Goal: Information Seeking & Learning: Learn about a topic

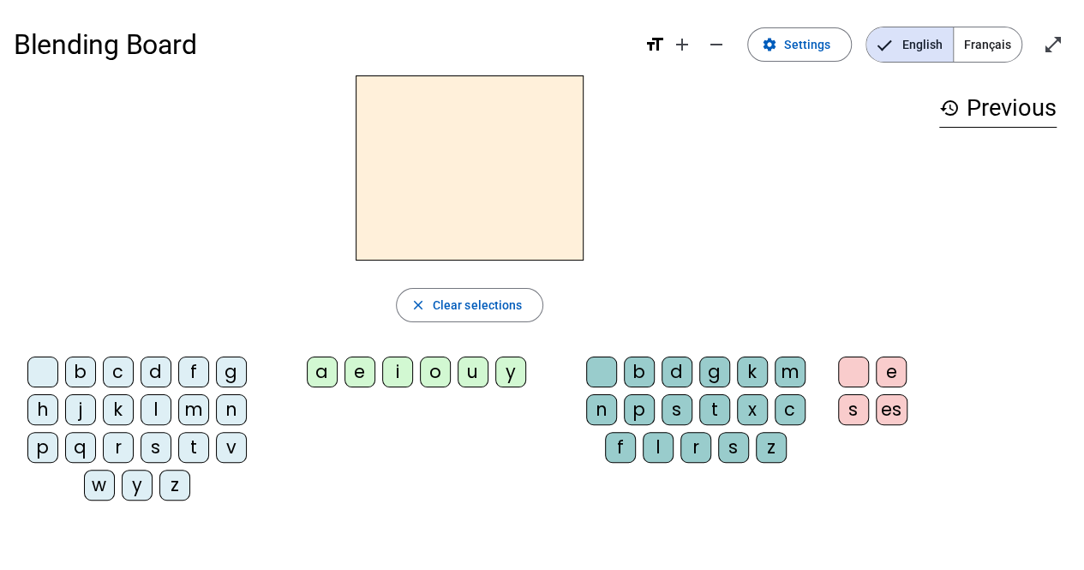
click at [194, 405] on div "m" at bounding box center [193, 409] width 31 height 31
click at [439, 373] on div "o" at bounding box center [435, 372] width 31 height 31
click at [475, 369] on div "u" at bounding box center [473, 372] width 31 height 31
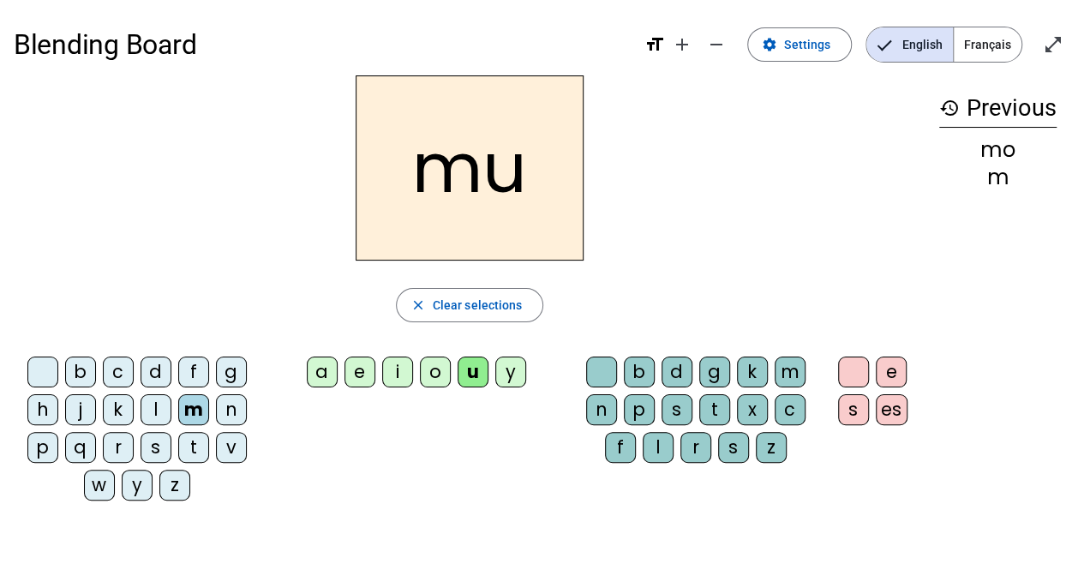
click at [715, 405] on div "t" at bounding box center [714, 409] width 31 height 31
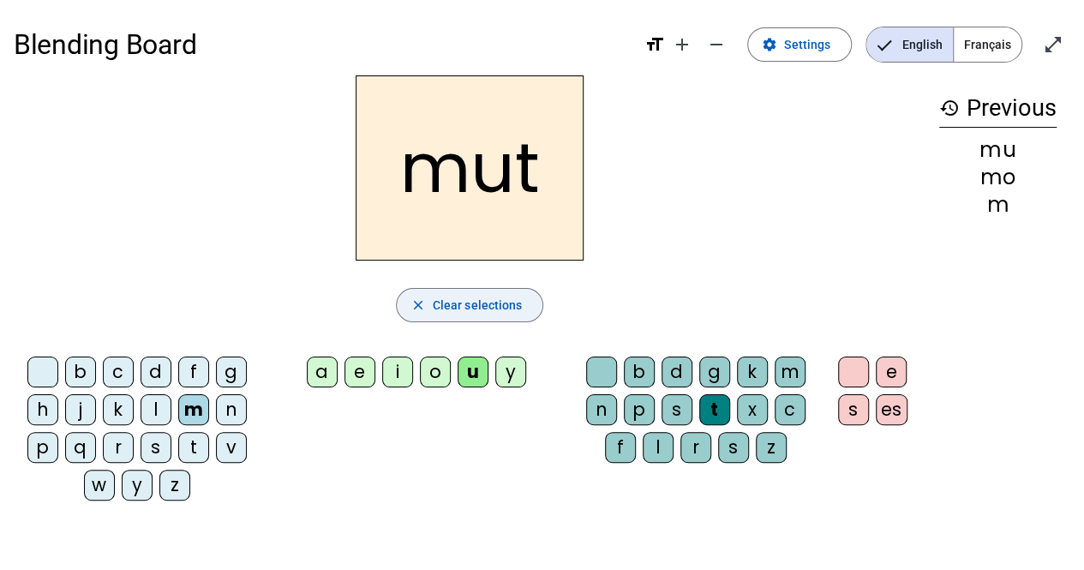
click at [507, 306] on span "Clear selections" at bounding box center [478, 305] width 90 height 21
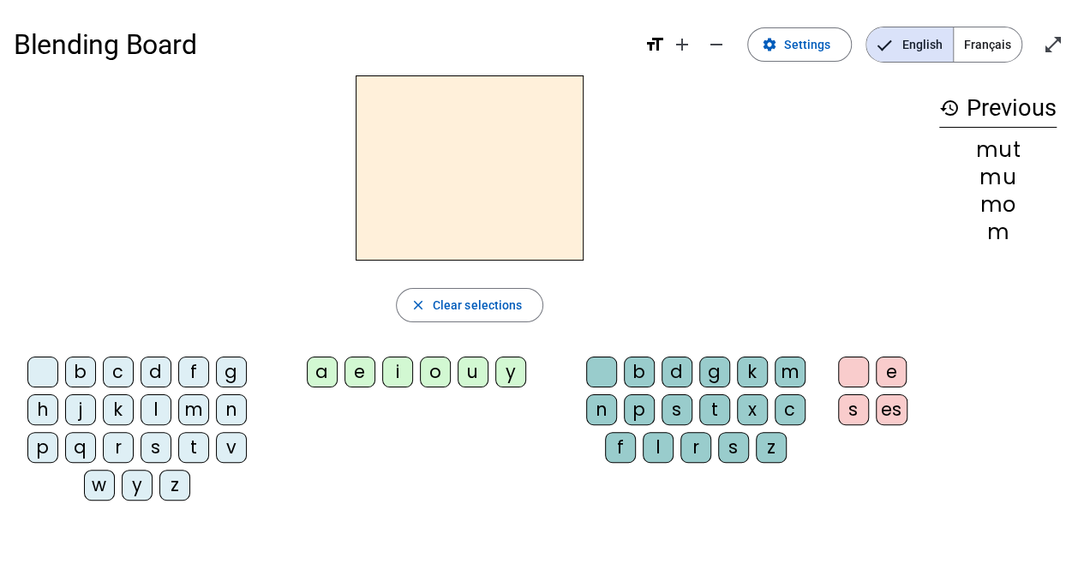
click at [189, 402] on div "m" at bounding box center [193, 409] width 31 height 31
click at [434, 363] on div "o" at bounding box center [435, 372] width 31 height 31
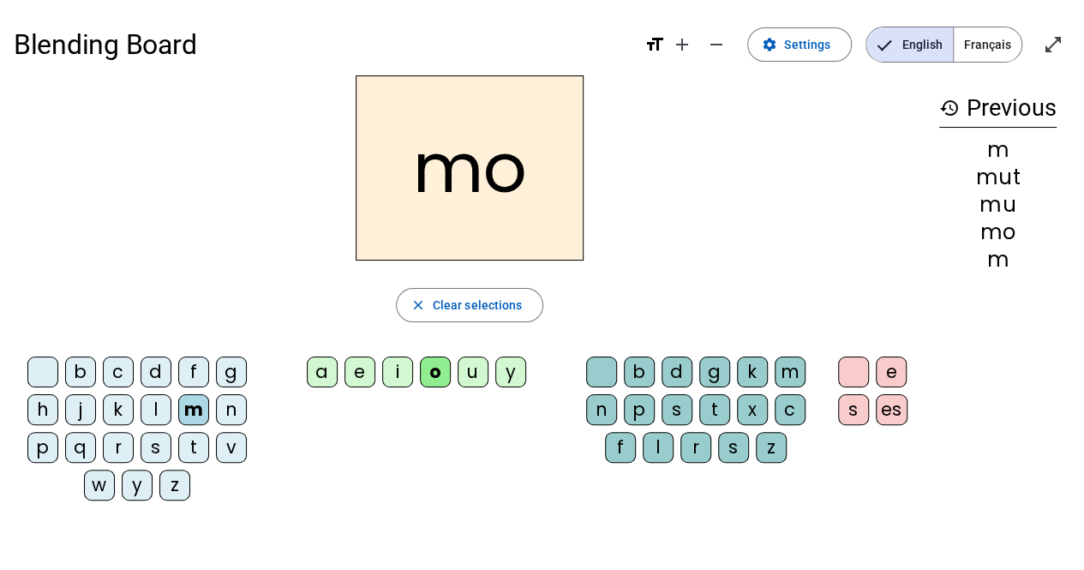
click at [471, 364] on div "u" at bounding box center [473, 372] width 31 height 31
click at [441, 368] on div "o" at bounding box center [435, 372] width 31 height 31
click at [351, 438] on div "b c d f g h j k l m n p q r s t v w y z a e i o u y b d g k m n p s t x c f l r…" at bounding box center [470, 432] width 912 height 165
click at [474, 369] on div "u" at bounding box center [473, 372] width 31 height 31
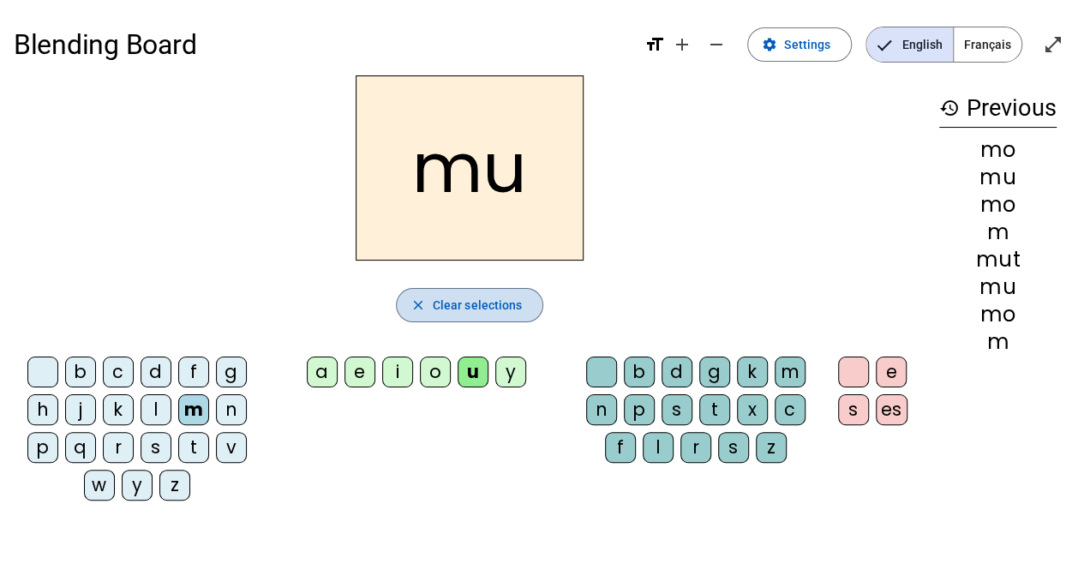
click at [418, 305] on mat-icon "close" at bounding box center [418, 304] width 15 height 15
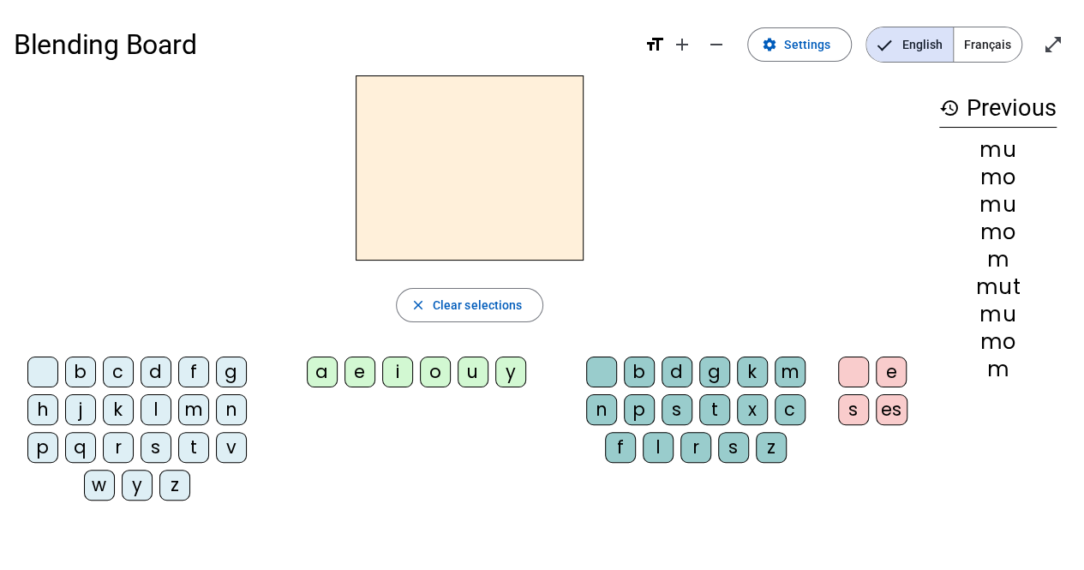
scroll to position [65, 0]
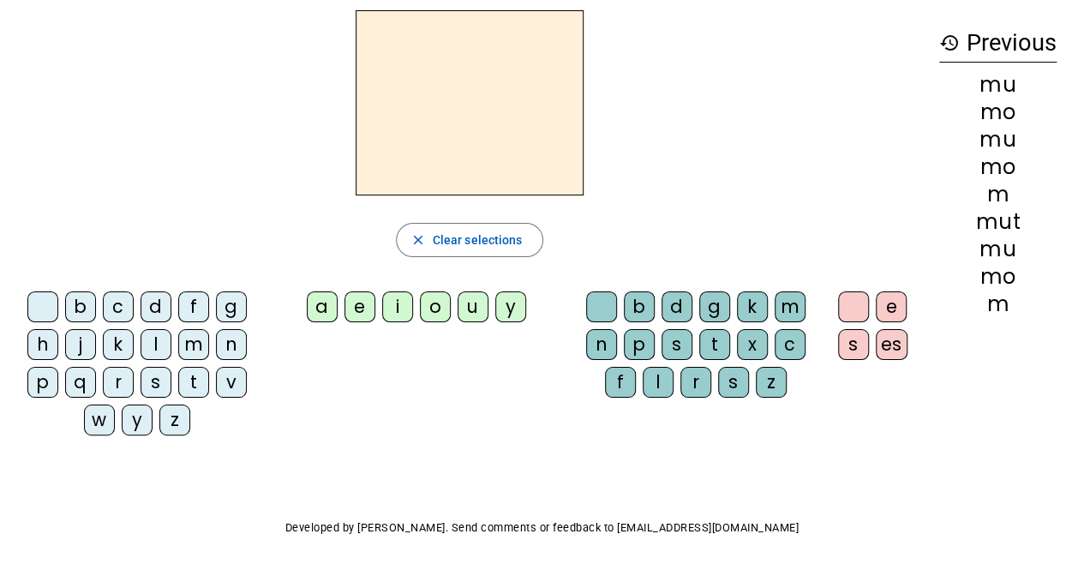
click at [791, 308] on div "m" at bounding box center [790, 306] width 31 height 31
click at [442, 313] on div "o" at bounding box center [435, 306] width 31 height 31
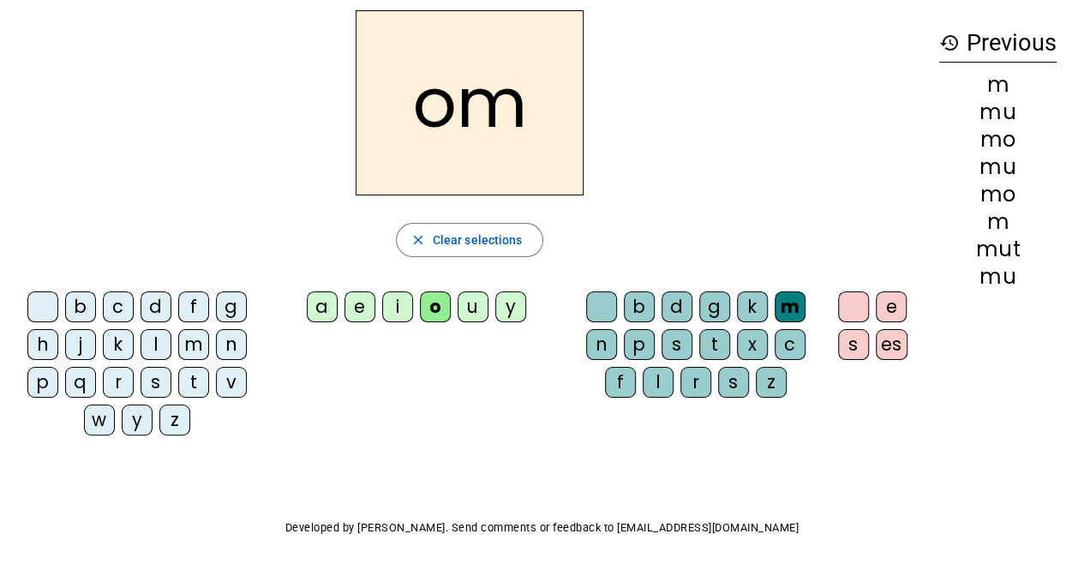
click at [474, 301] on div "u" at bounding box center [473, 306] width 31 height 31
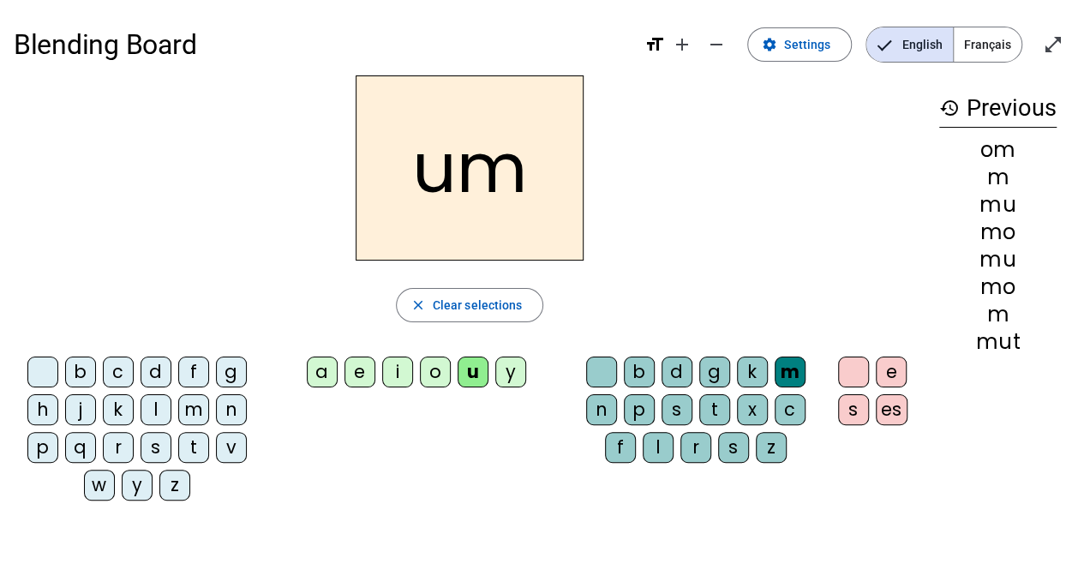
click at [483, 328] on div "um close Clear selections b c d f g h j k l m n p q r s t v w y z a e i o u y b…" at bounding box center [470, 294] width 912 height 439
click at [477, 303] on span "Clear selections" at bounding box center [478, 305] width 90 height 21
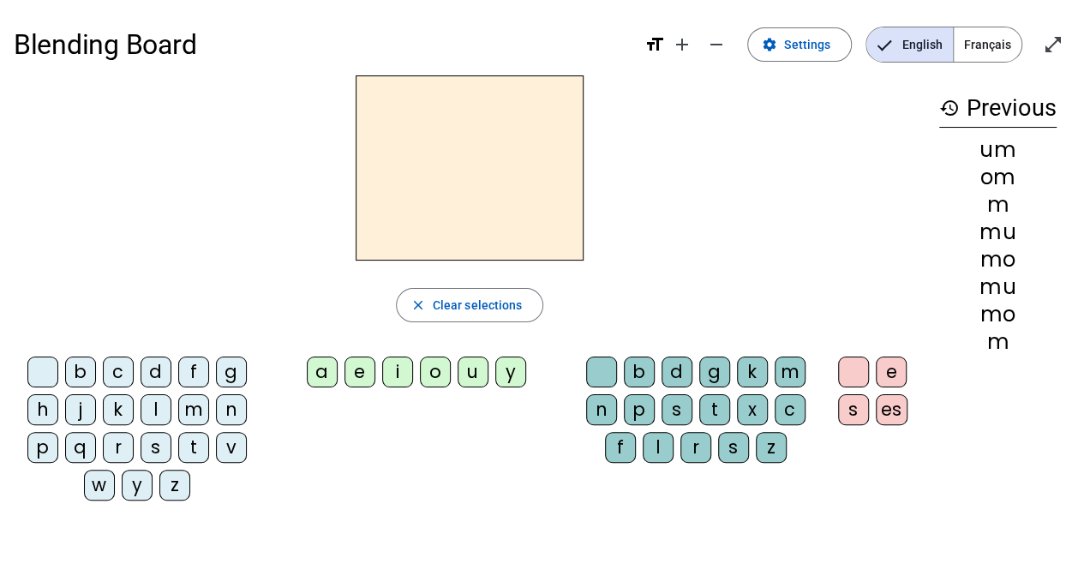
click at [123, 372] on div "c" at bounding box center [118, 372] width 31 height 31
click at [362, 386] on div "e" at bounding box center [360, 372] width 31 height 31
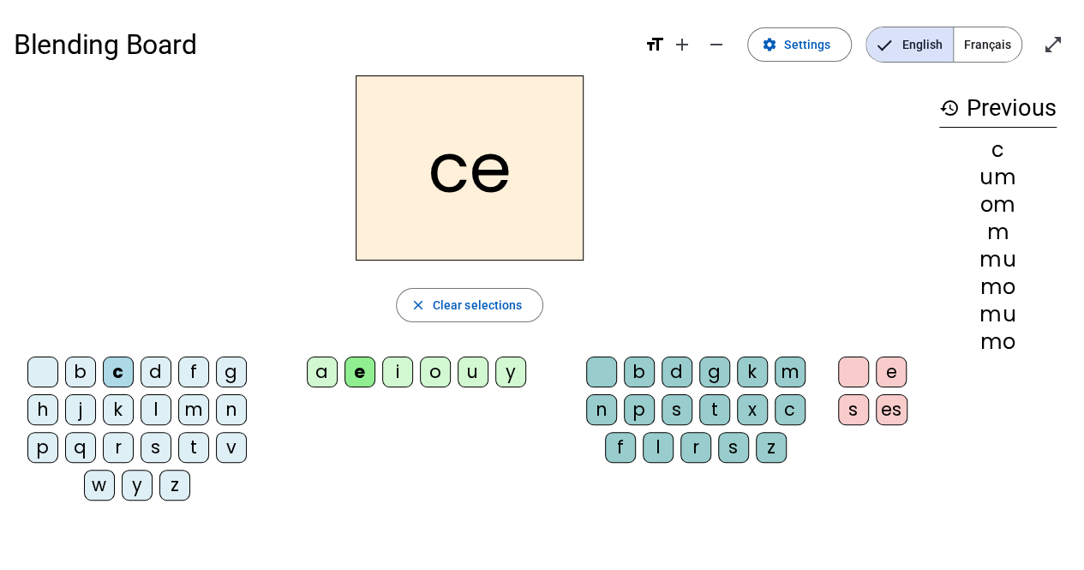
click at [468, 366] on div "u" at bounding box center [473, 372] width 31 height 31
click at [357, 368] on div "e" at bounding box center [360, 372] width 31 height 31
click at [987, 39] on span "Français" at bounding box center [988, 44] width 68 height 34
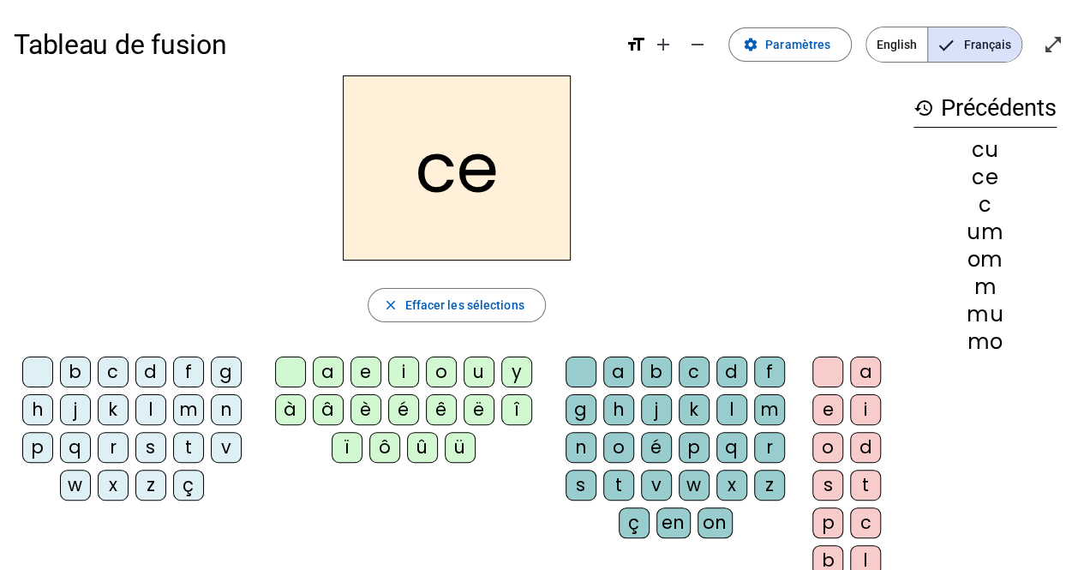
click at [181, 409] on div "m" at bounding box center [188, 409] width 31 height 31
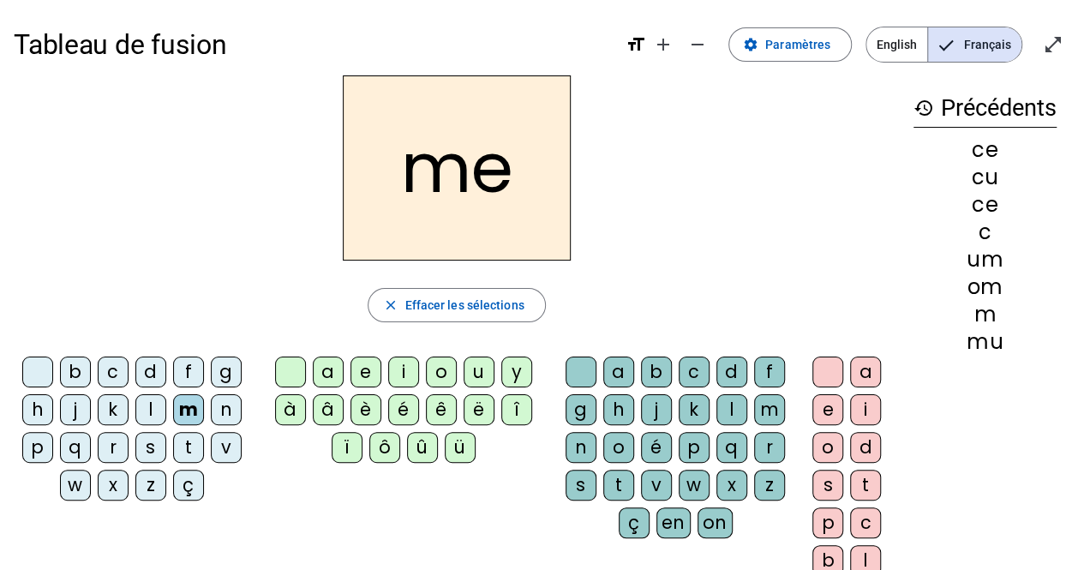
click at [442, 374] on div "o" at bounding box center [441, 372] width 31 height 31
click at [480, 363] on div "u" at bounding box center [479, 372] width 31 height 31
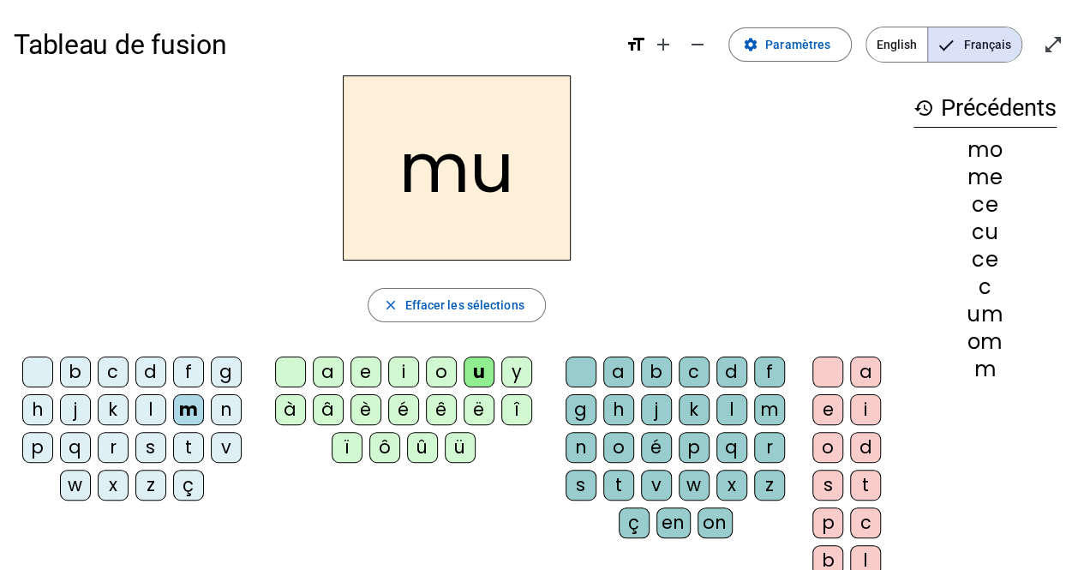
click at [448, 367] on div "o" at bounding box center [441, 372] width 31 height 31
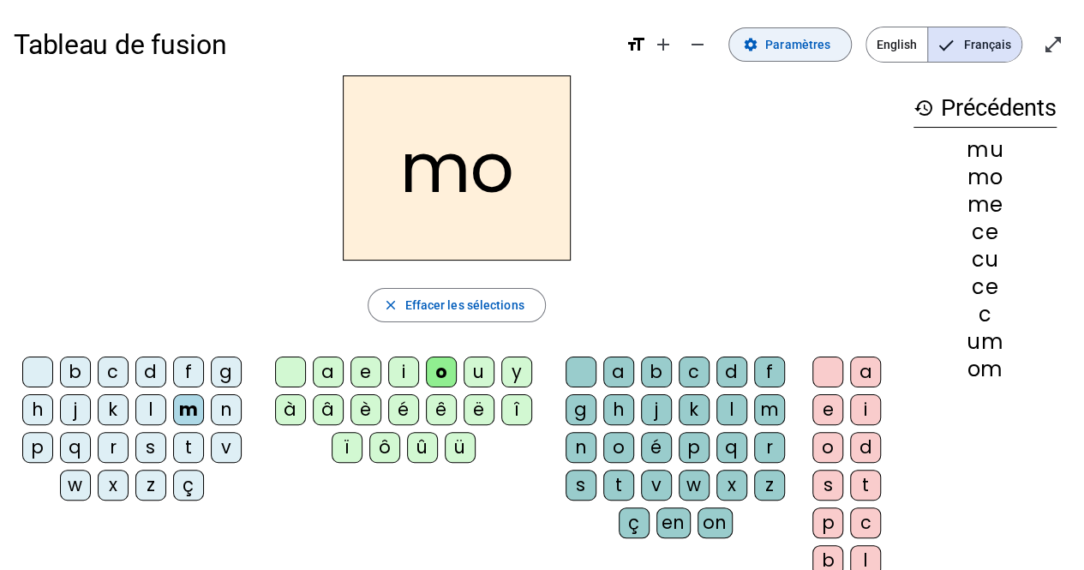
click at [802, 27] on span at bounding box center [790, 44] width 122 height 41
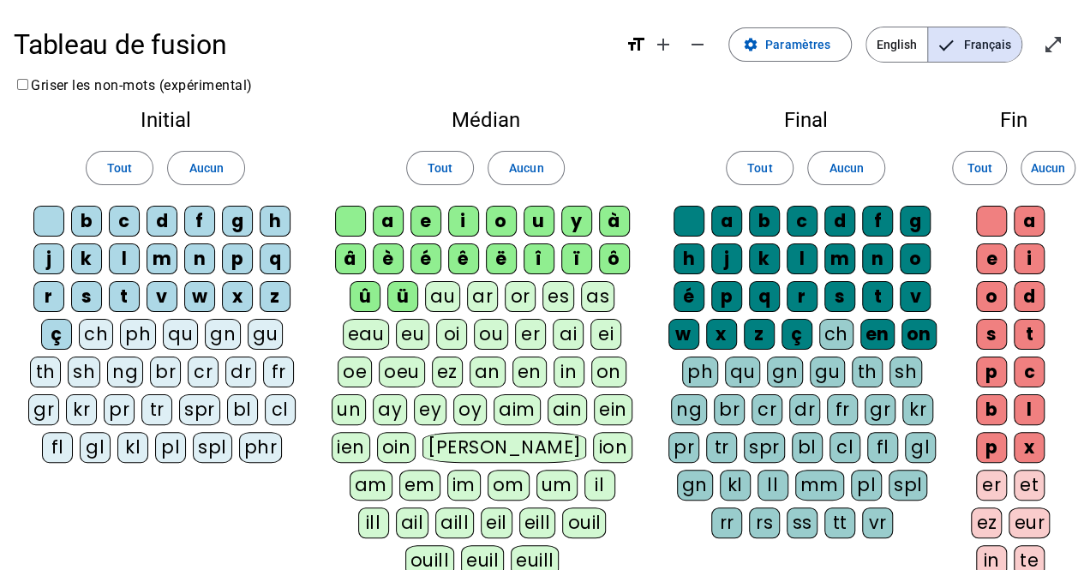
click at [483, 124] on h2 "Médian" at bounding box center [485, 120] width 309 height 21
click at [456, 158] on span at bounding box center [440, 167] width 66 height 41
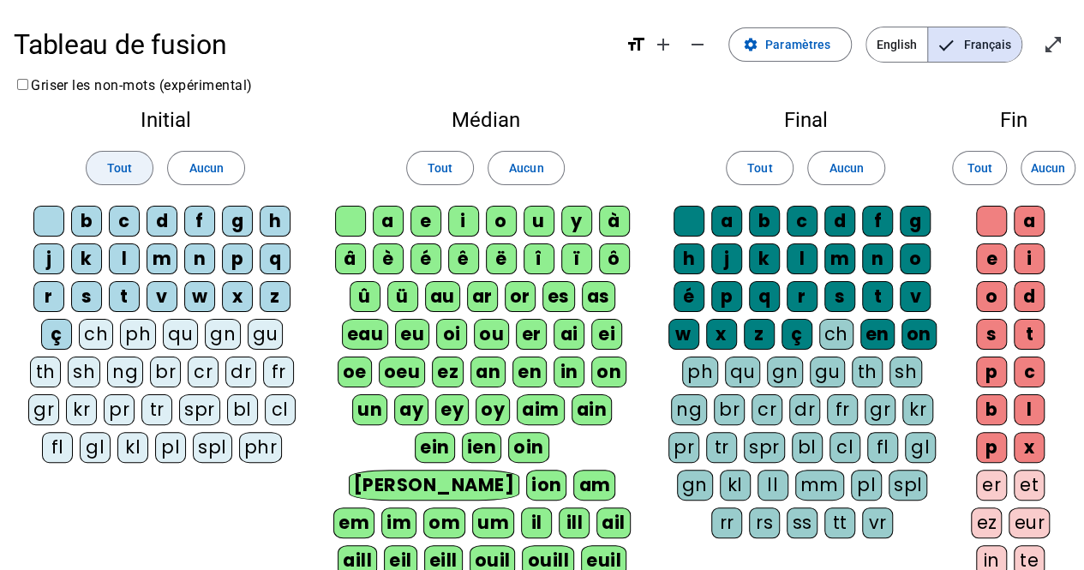
click at [131, 174] on span "Tout" at bounding box center [119, 168] width 25 height 21
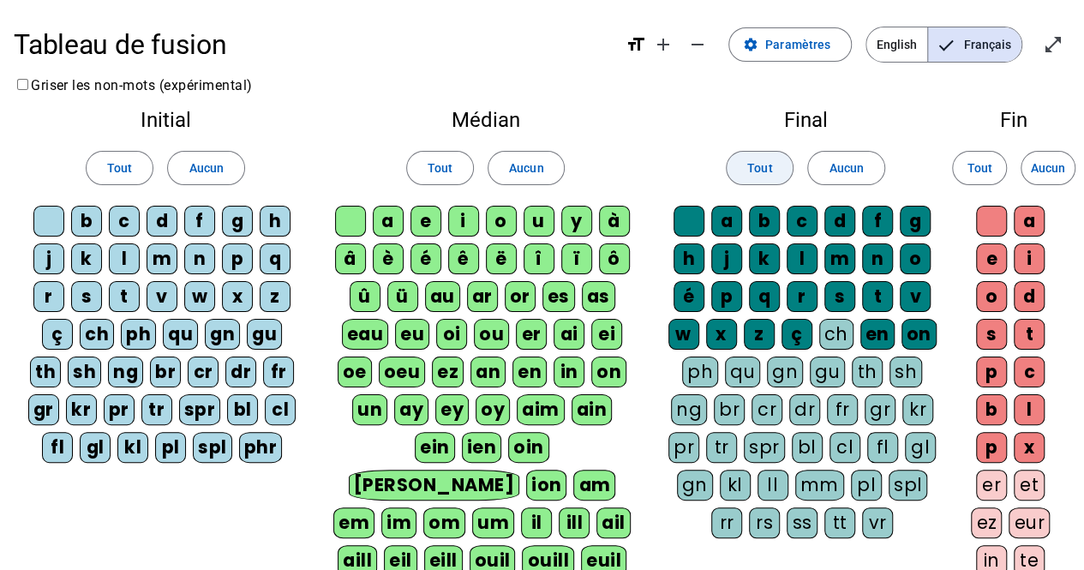
click at [768, 164] on span "Tout" at bounding box center [759, 168] width 25 height 21
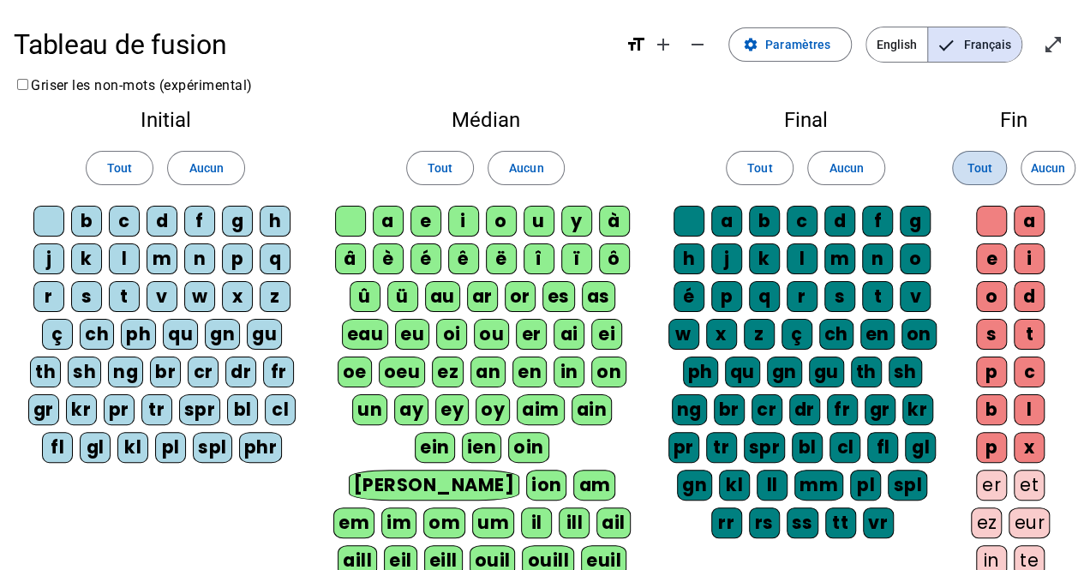
click at [974, 170] on span "Tout" at bounding box center [979, 168] width 25 height 21
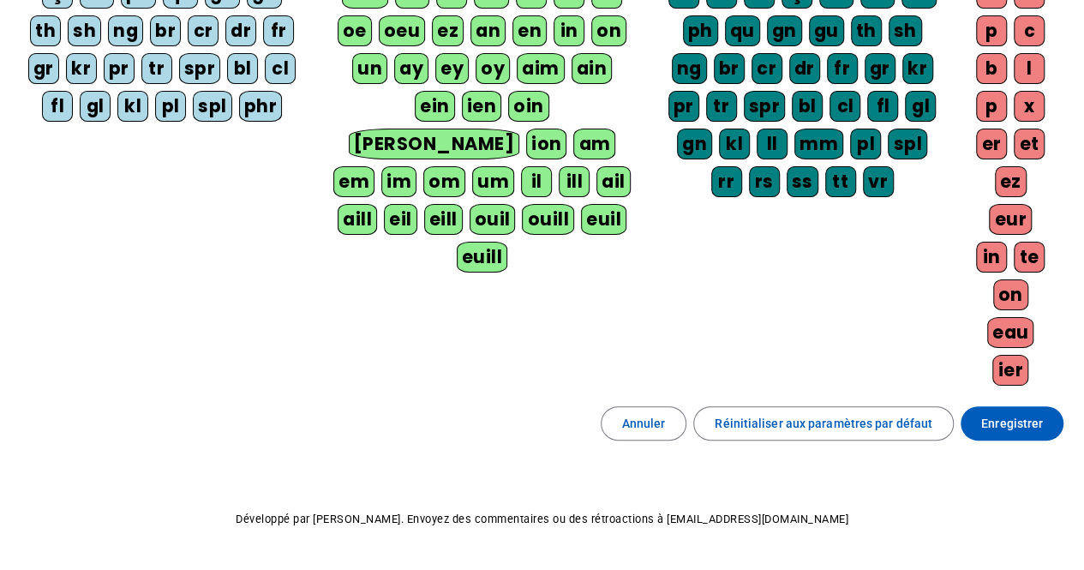
scroll to position [345, 0]
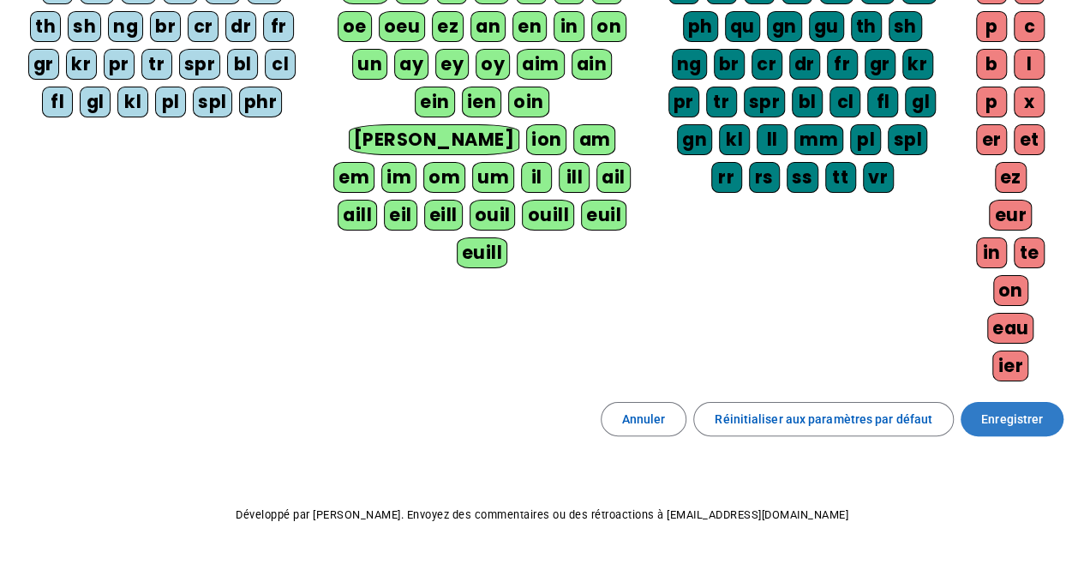
click at [1022, 409] on span "Enregistrer" at bounding box center [1012, 419] width 62 height 21
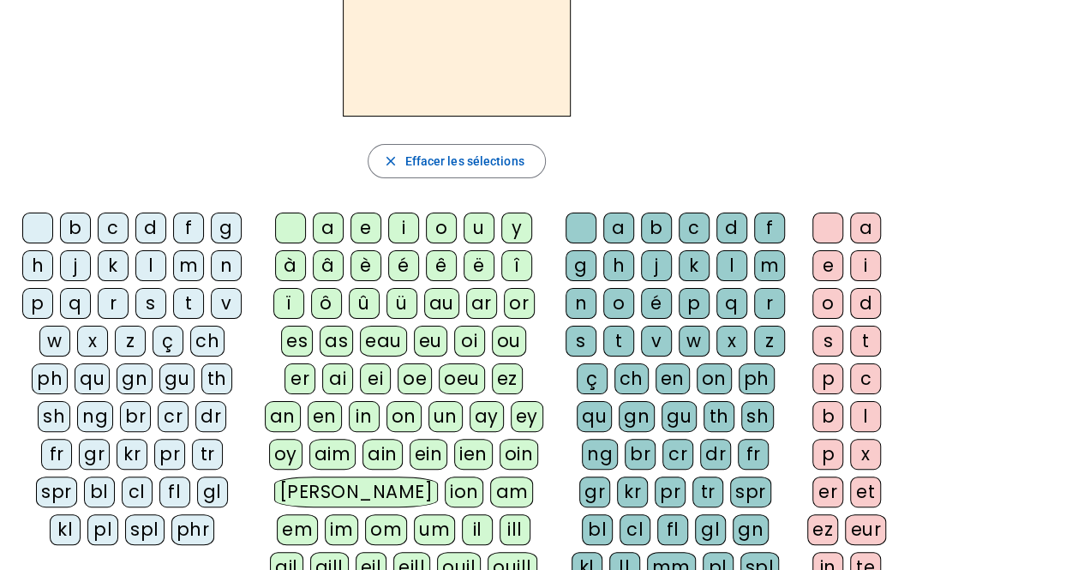
scroll to position [146, 0]
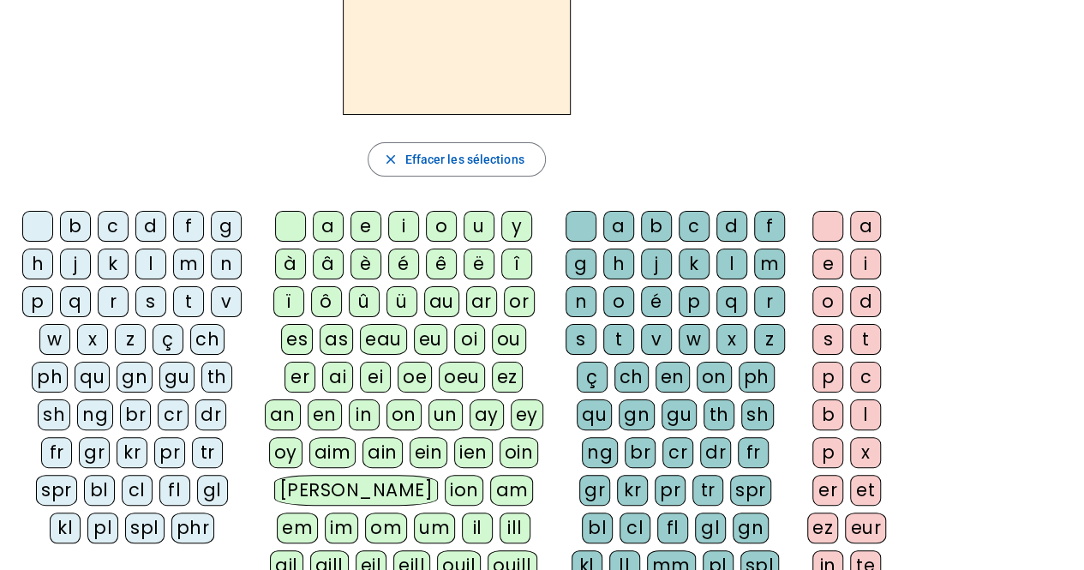
click at [185, 263] on div "m" at bounding box center [188, 264] width 31 height 31
click at [492, 333] on div "ou" at bounding box center [509, 339] width 34 height 31
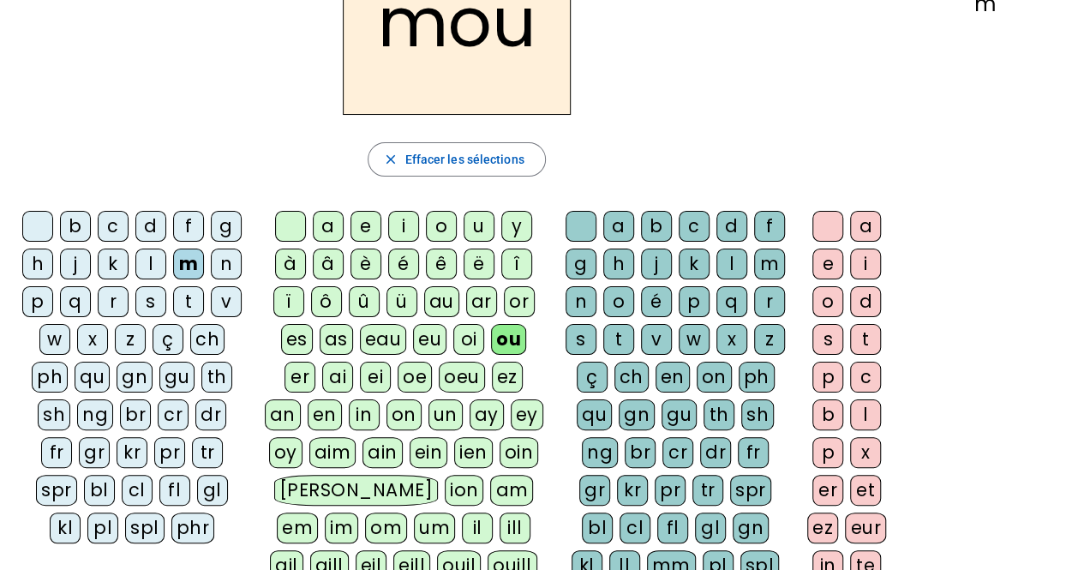
click at [653, 339] on div "v" at bounding box center [656, 339] width 31 height 31
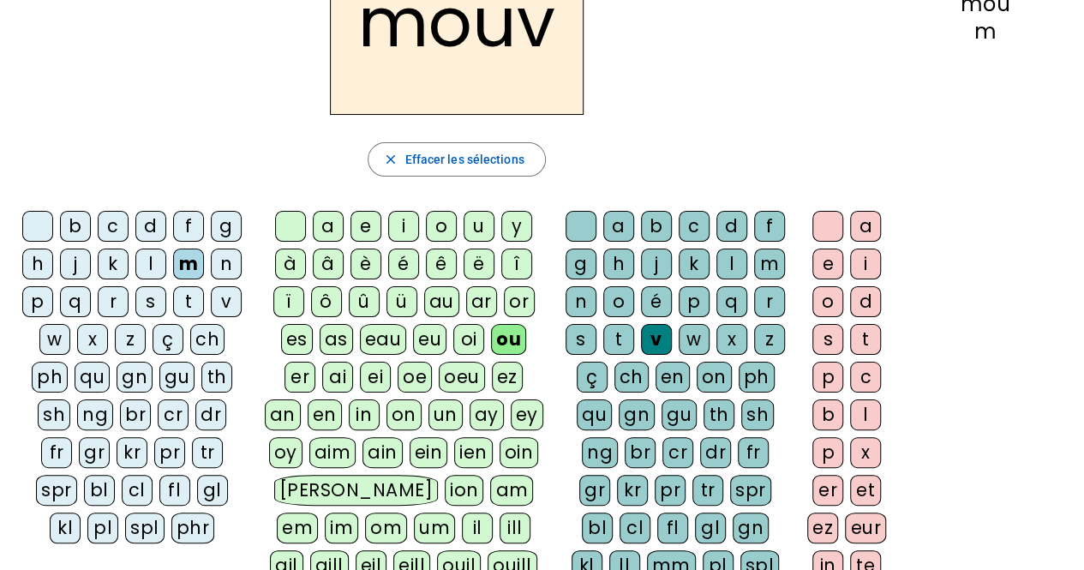
click at [824, 261] on div "e" at bounding box center [827, 264] width 31 height 31
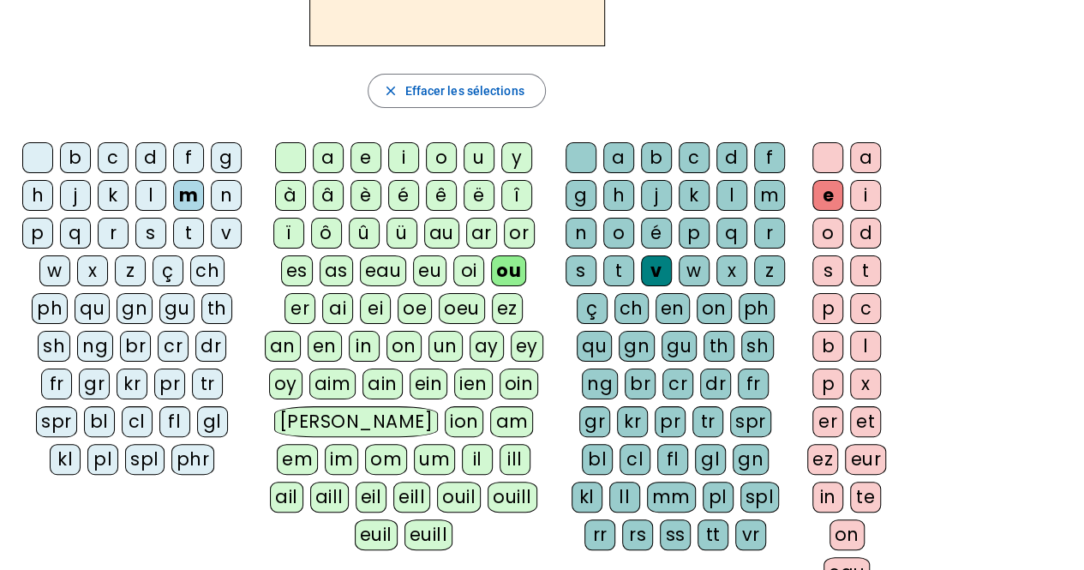
scroll to position [215, 0]
click at [774, 186] on div "m" at bounding box center [769, 194] width 31 height 31
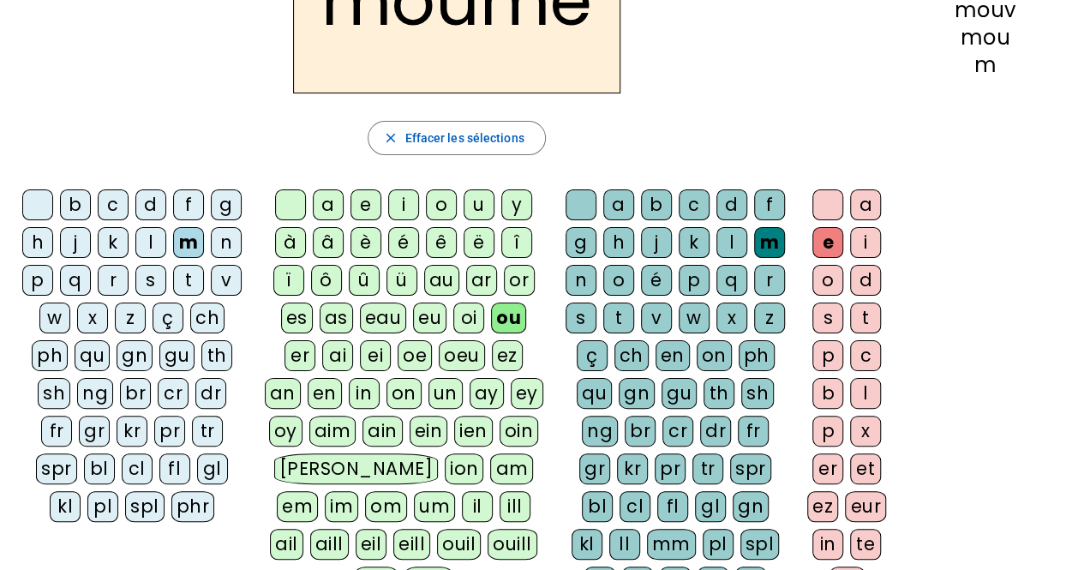
scroll to position [195, 0]
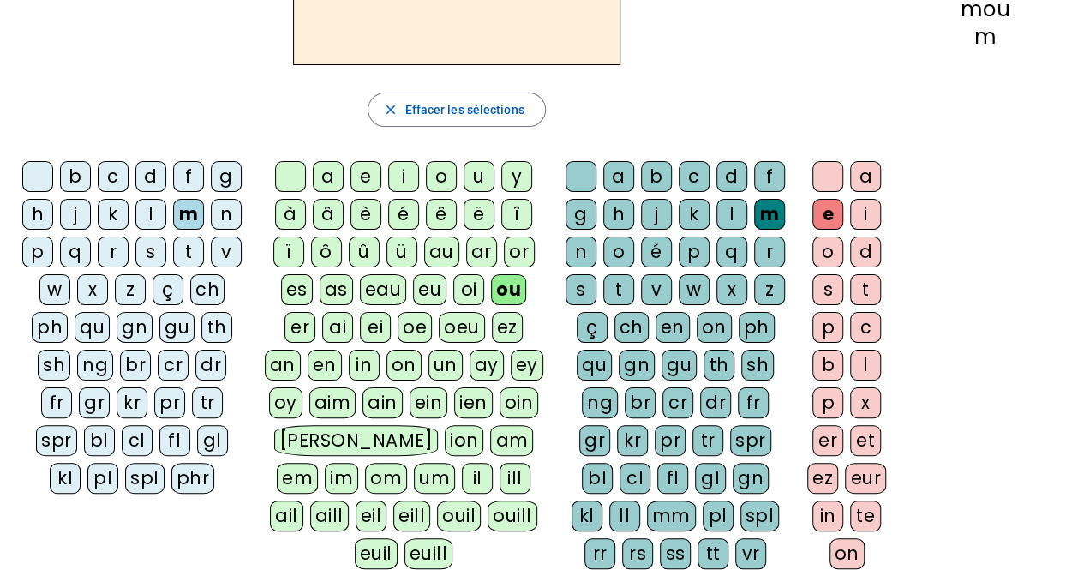
click at [221, 214] on div "n" at bounding box center [226, 214] width 31 height 31
click at [605, 289] on div "t" at bounding box center [618, 289] width 31 height 31
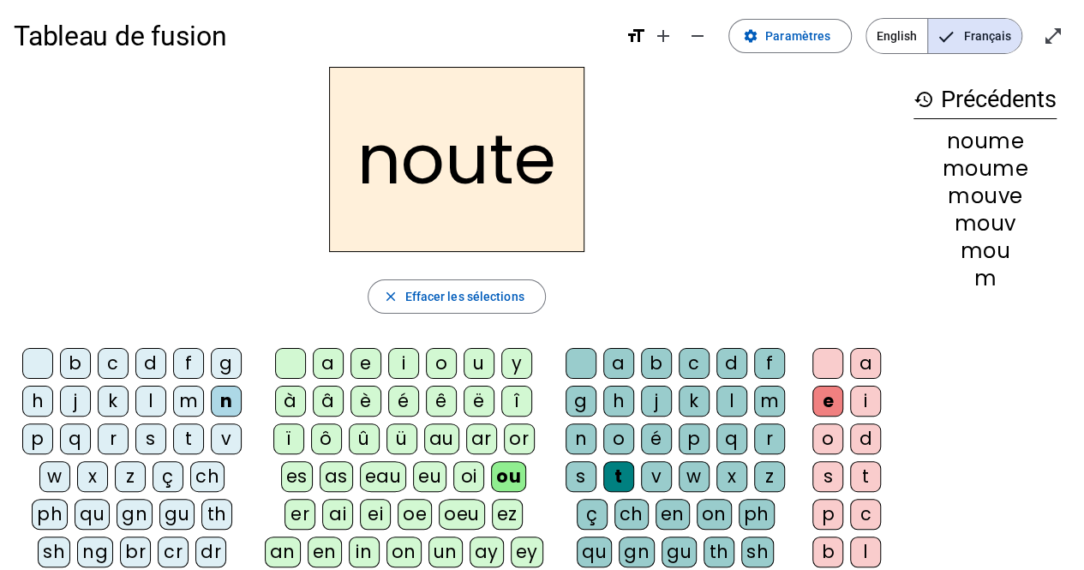
scroll to position [0, 0]
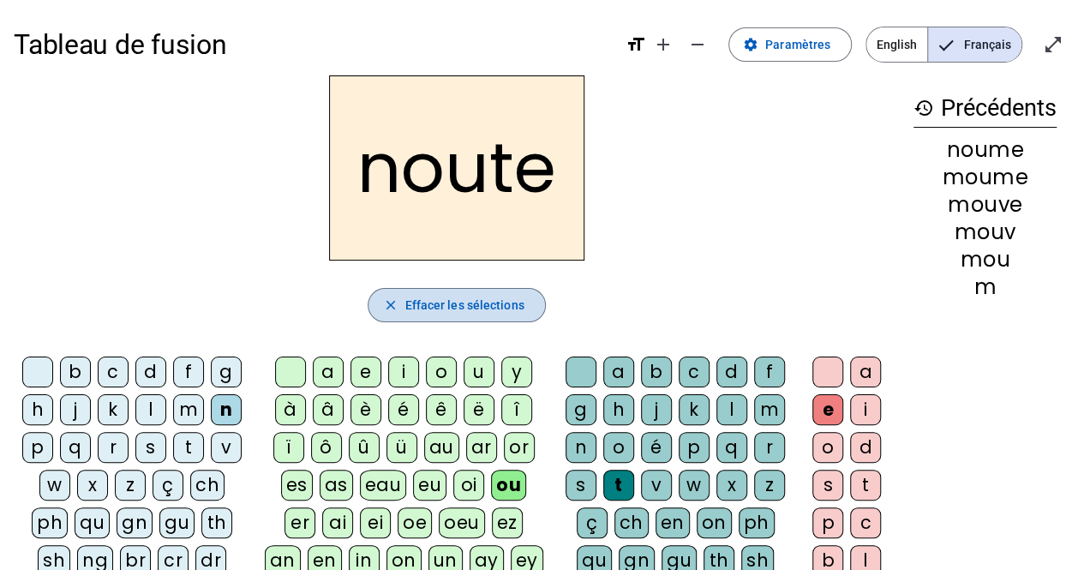
click at [513, 308] on span "Effacer les sélections" at bounding box center [464, 305] width 119 height 21
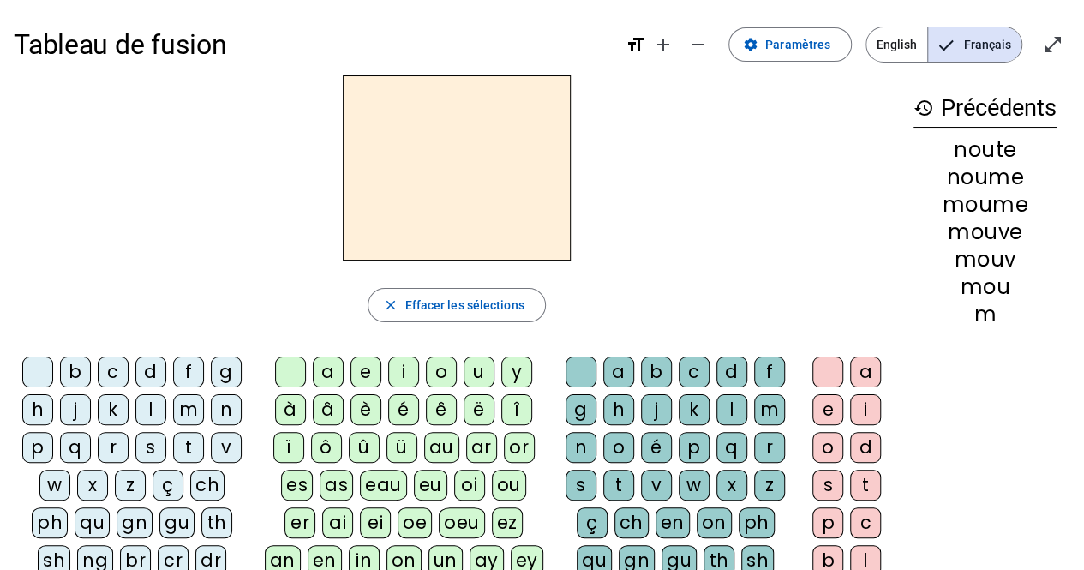
click at [207, 483] on div "ch" at bounding box center [207, 485] width 34 height 31
click at [331, 375] on div "a" at bounding box center [328, 372] width 31 height 31
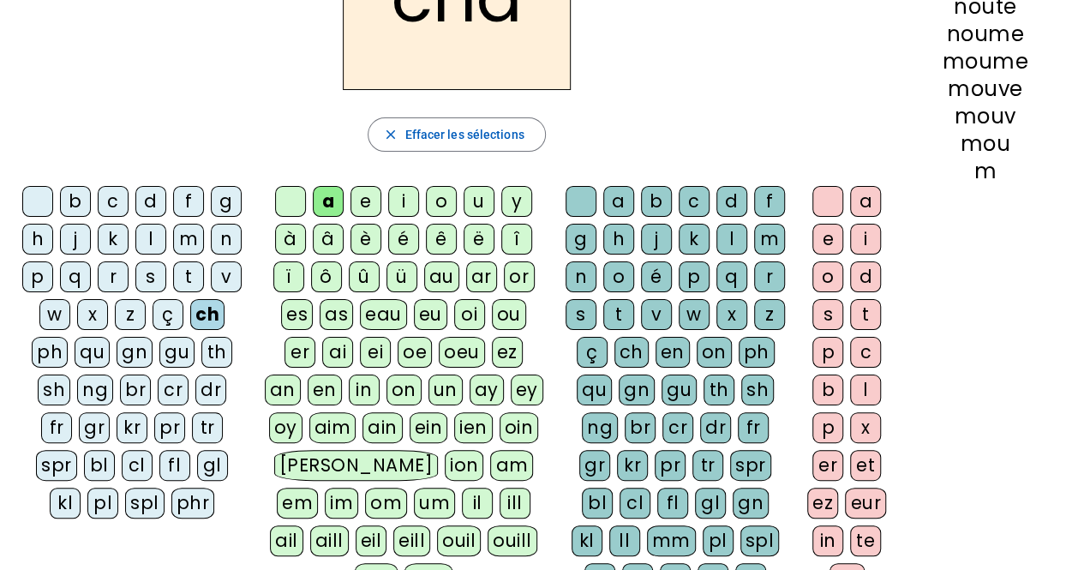
scroll to position [207, 0]
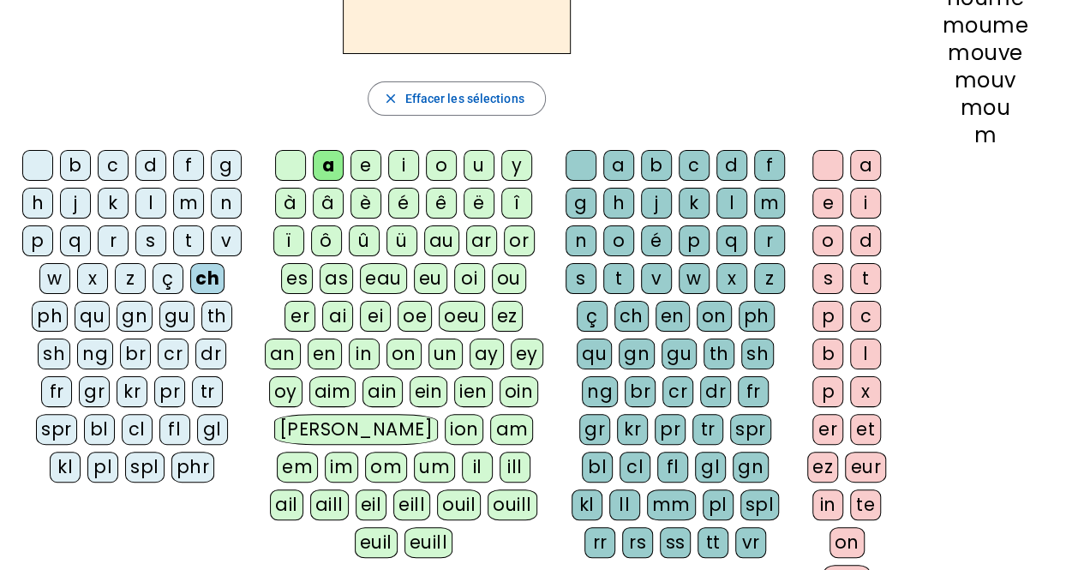
click at [871, 263] on div "t" at bounding box center [865, 278] width 31 height 31
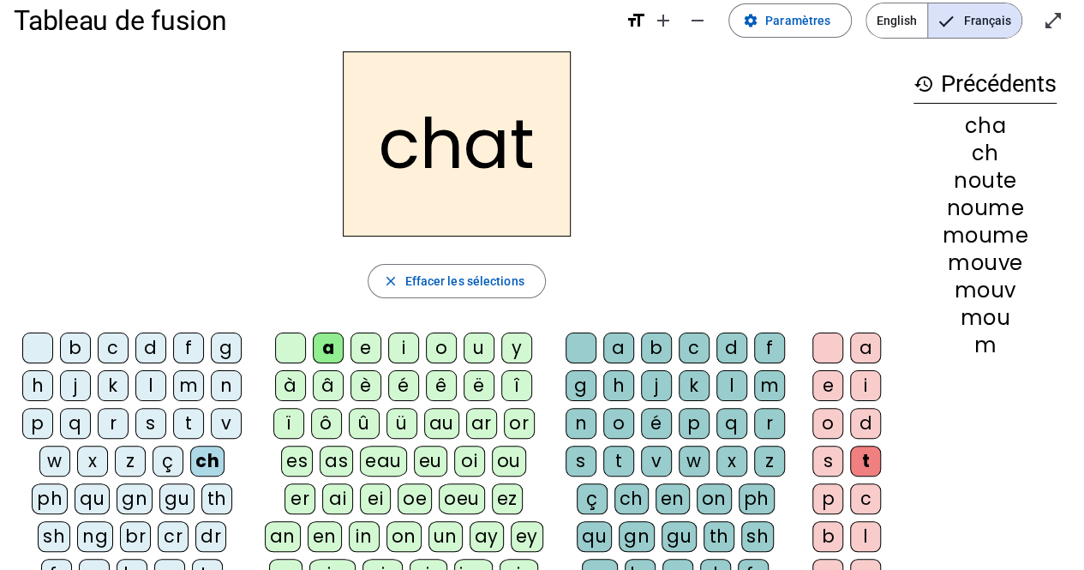
scroll to position [20, 0]
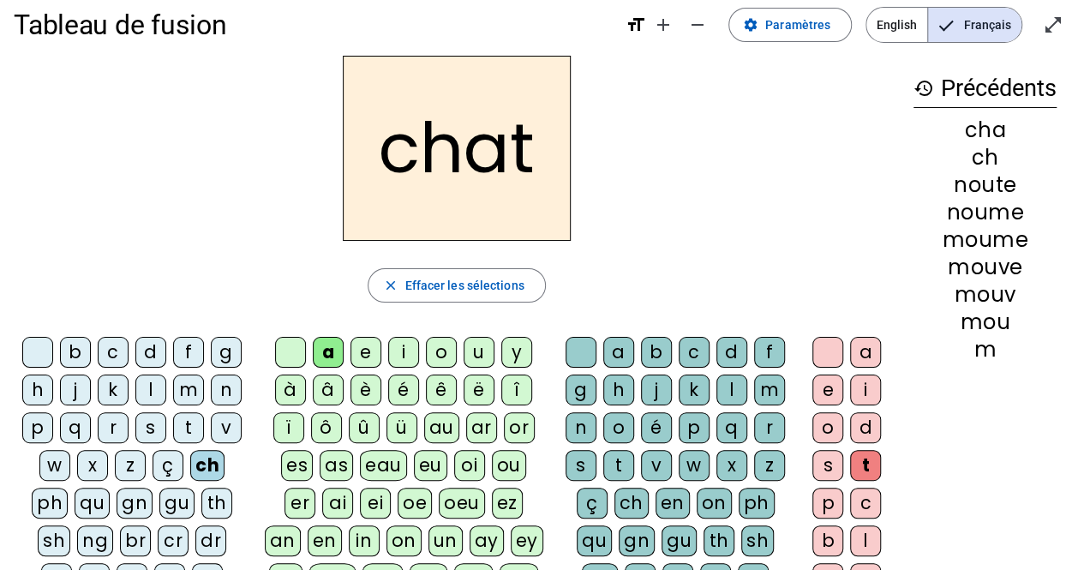
click at [217, 267] on div "chat close Effacer les sélections b c d f g h j k l m n p q r s t v w x z ç ch …" at bounding box center [457, 445] width 886 height 778
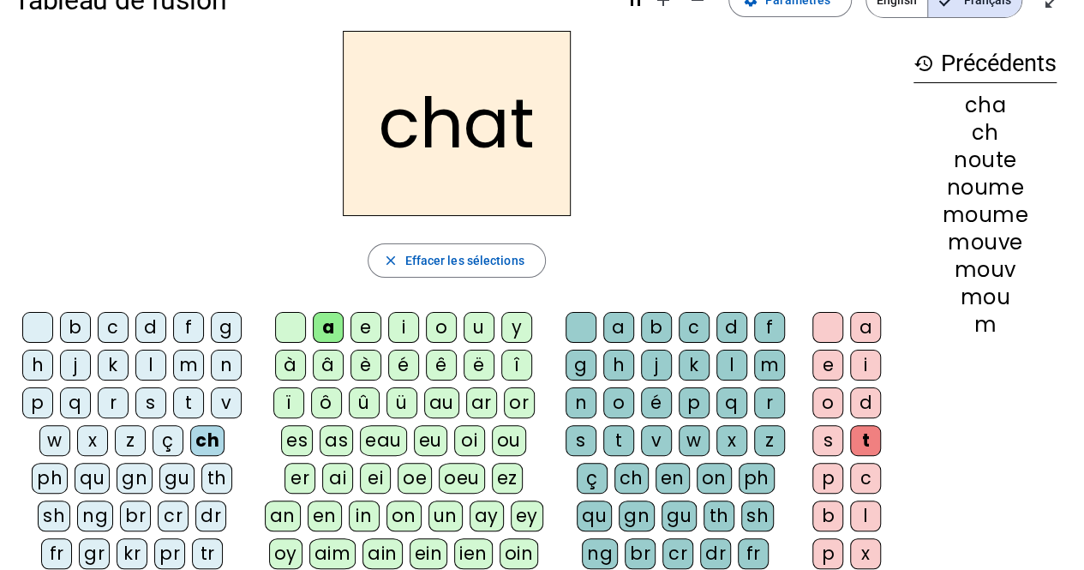
scroll to position [47, 0]
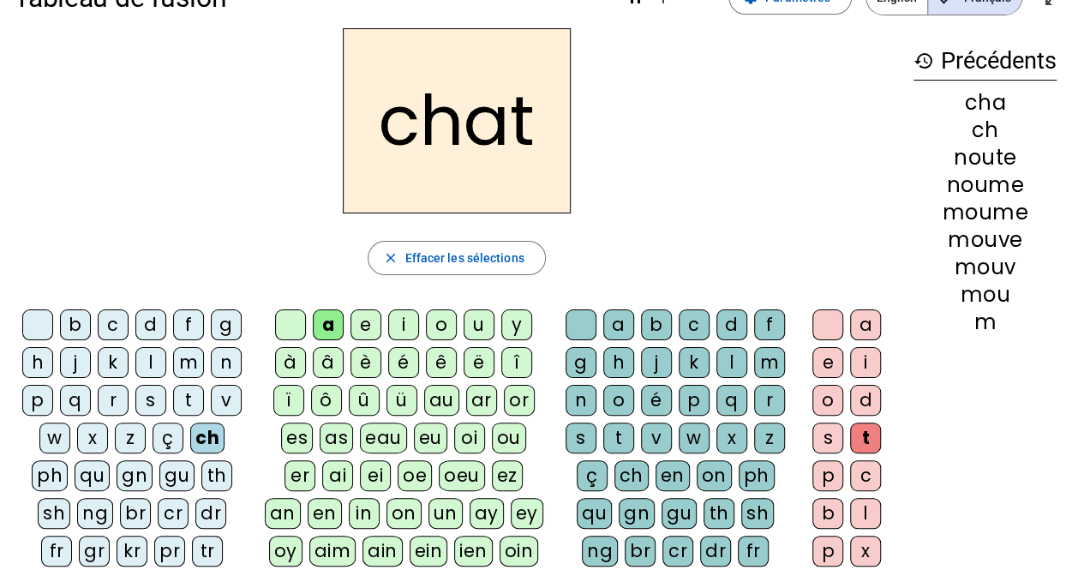
click at [70, 316] on div "b" at bounding box center [75, 324] width 31 height 31
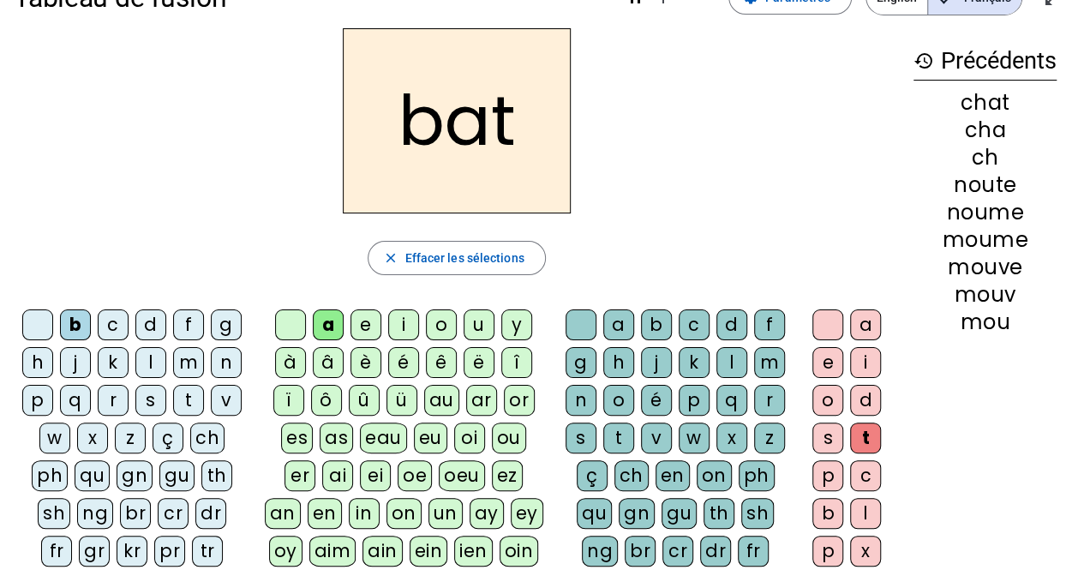
click at [208, 435] on div "ch" at bounding box center [207, 438] width 34 height 31
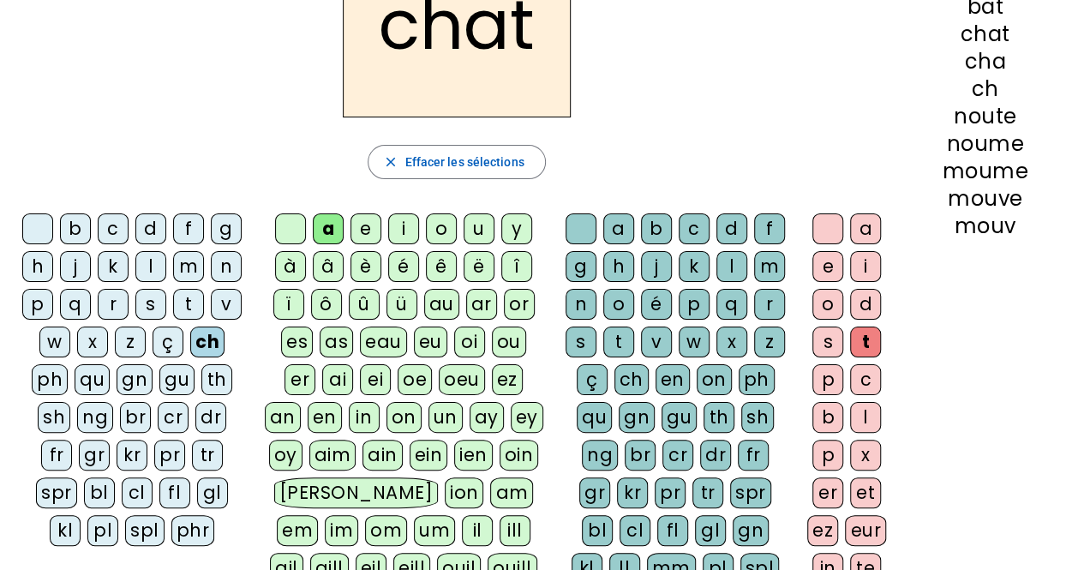
scroll to position [139, 0]
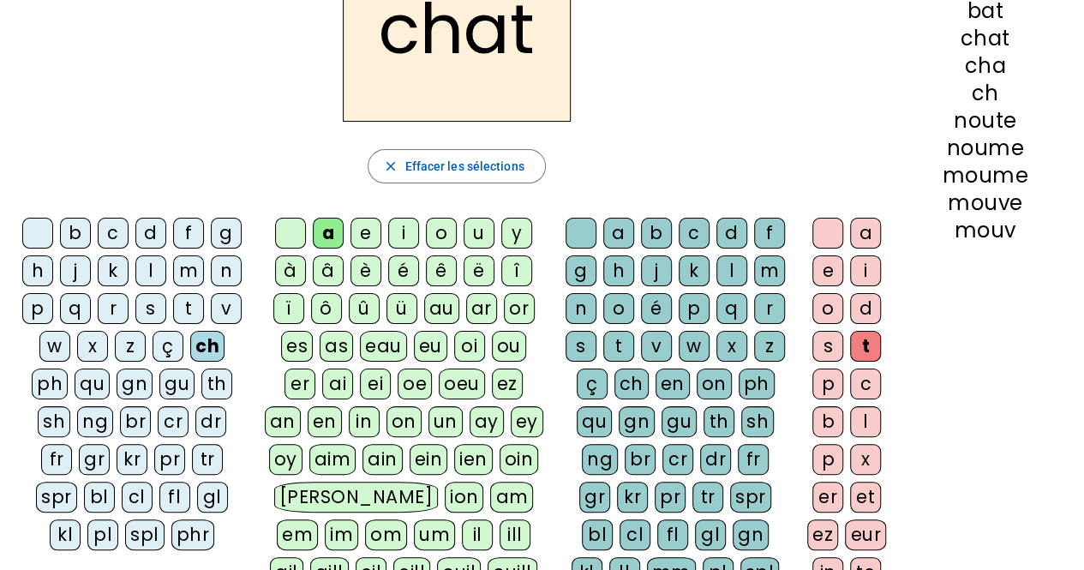
click at [695, 525] on div "gl" at bounding box center [710, 534] width 31 height 31
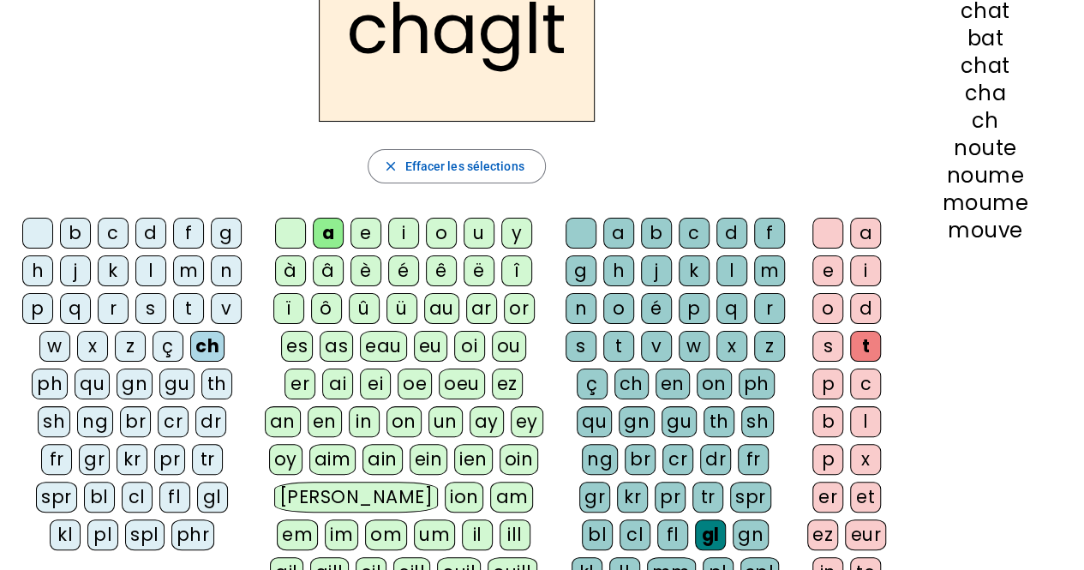
click at [695, 525] on div "gl" at bounding box center [710, 534] width 31 height 31
click at [829, 534] on div "ez" at bounding box center [822, 534] width 31 height 31
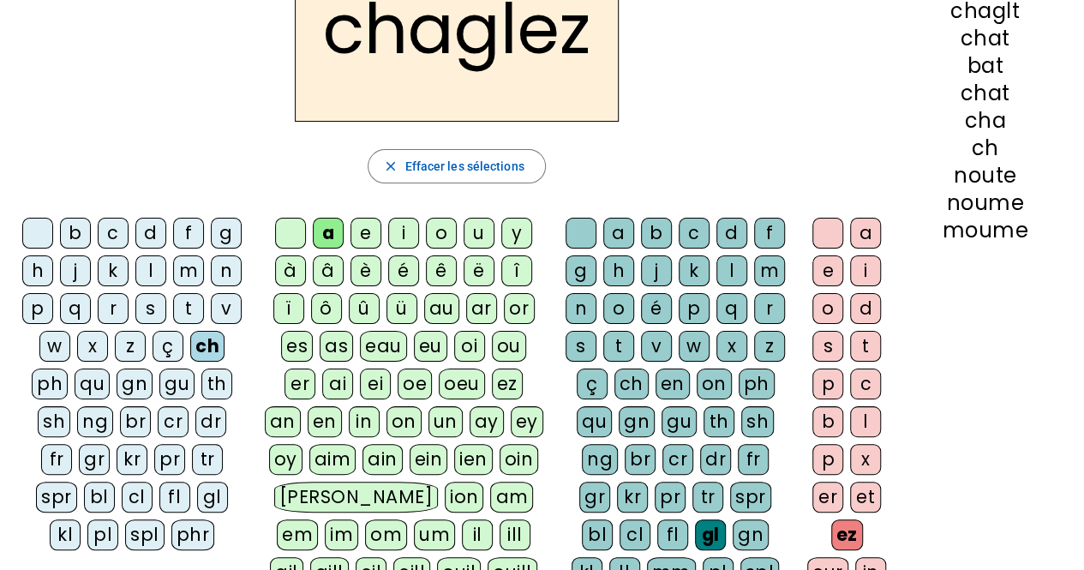
click at [848, 557] on div "eur" at bounding box center [827, 572] width 41 height 31
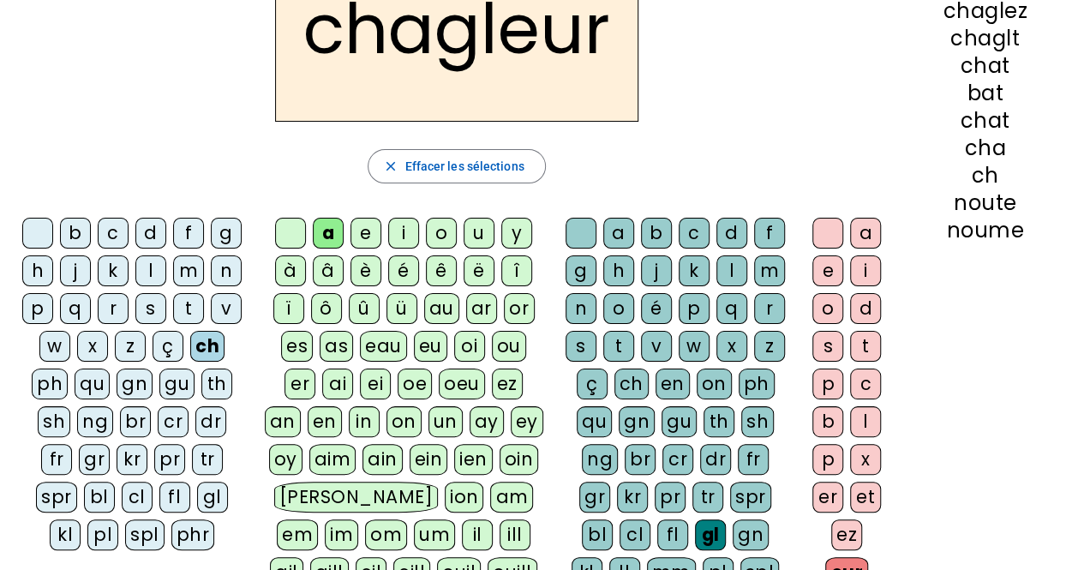
click at [495, 40] on h2 "chagleur" at bounding box center [456, 29] width 363 height 185
click at [485, 174] on span "Effacer les sélections" at bounding box center [464, 166] width 119 height 21
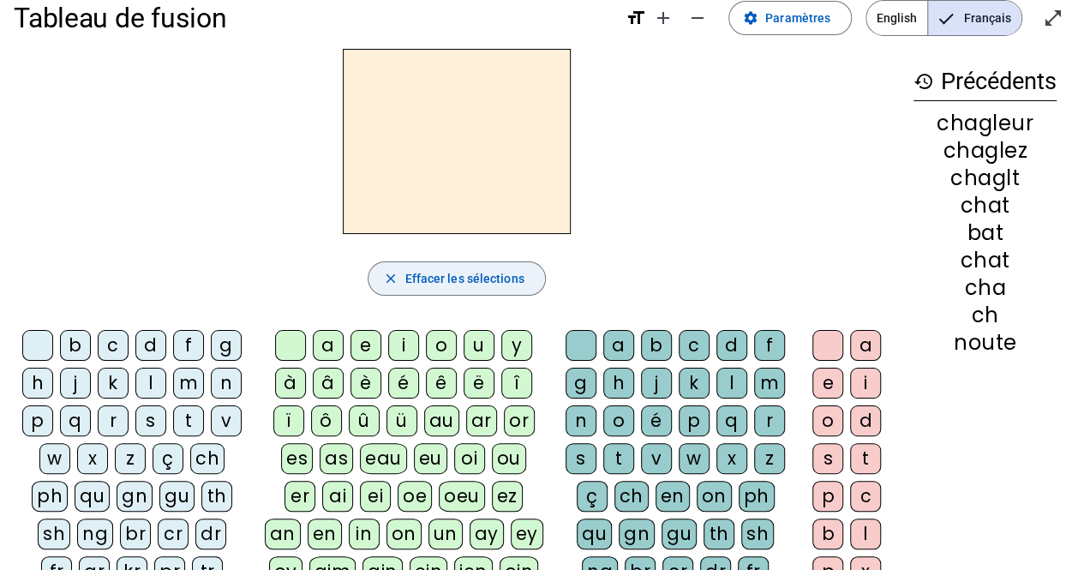
scroll to position [0, 0]
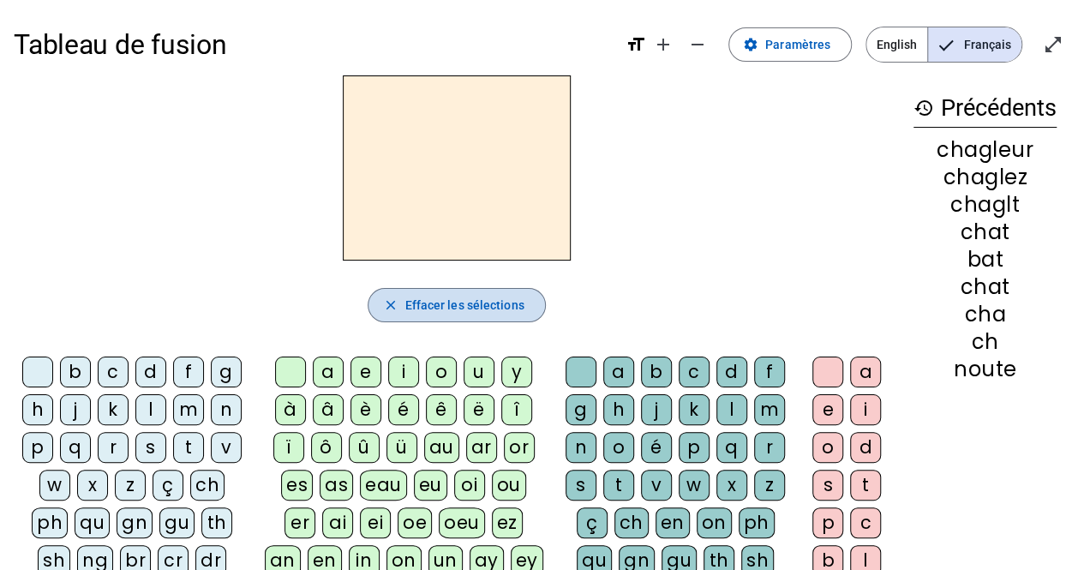
click at [489, 312] on span "Effacer les sélections" at bounding box center [464, 305] width 119 height 21
click at [992, 277] on div "chat" at bounding box center [985, 287] width 143 height 21
drag, startPoint x: 1013, startPoint y: 370, endPoint x: 941, endPoint y: 142, distance: 239.1
click at [941, 142] on div "chagleur chaglez chaglt chat bat chat cha ch noute" at bounding box center [985, 260] width 143 height 240
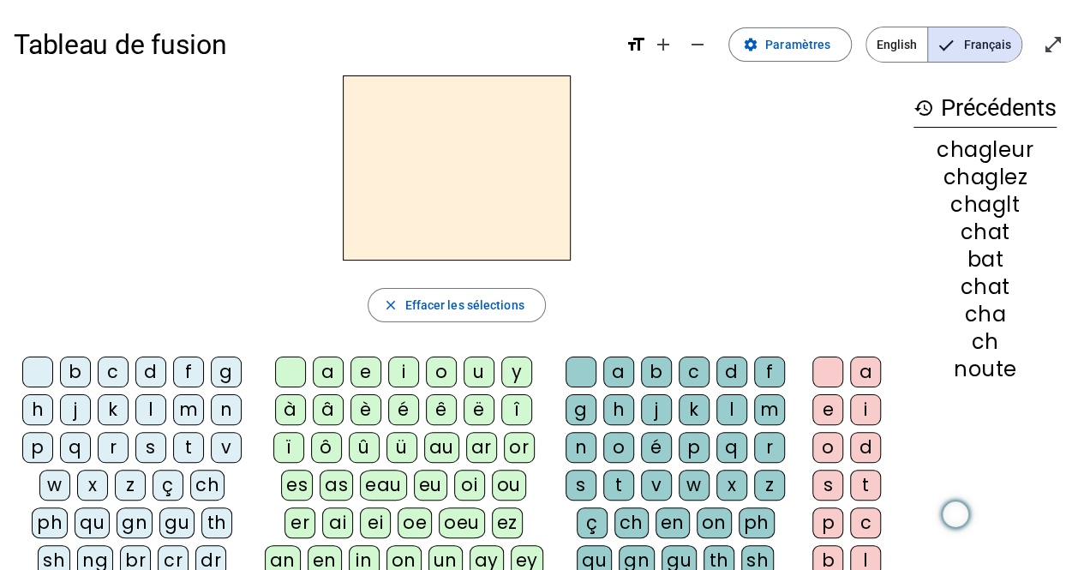
click at [919, 101] on mat-icon "history" at bounding box center [924, 108] width 21 height 21
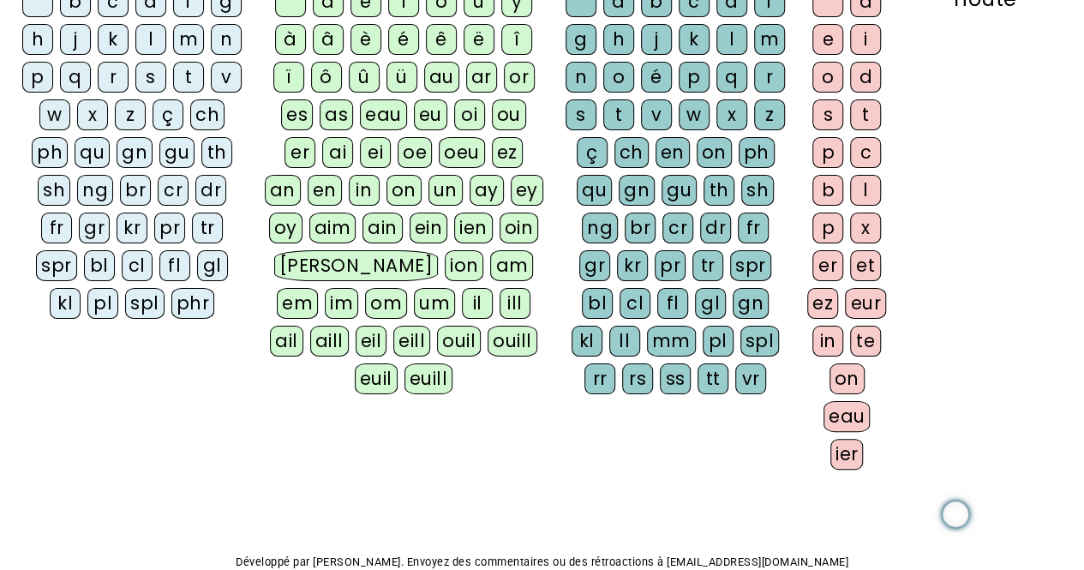
scroll to position [369, 0]
click at [171, 295] on div "phr" at bounding box center [193, 304] width 44 height 31
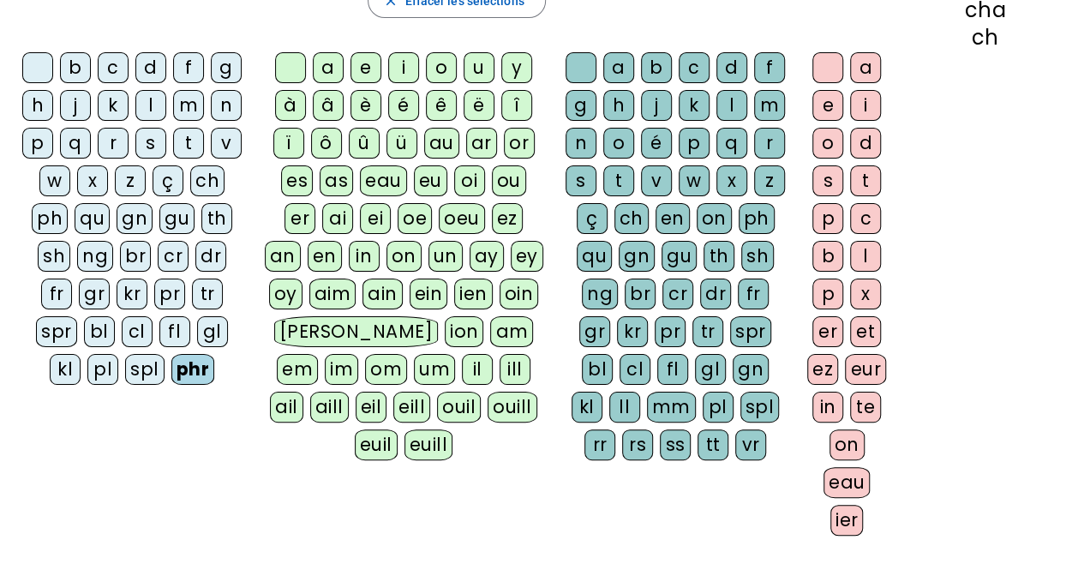
scroll to position [303, 0]
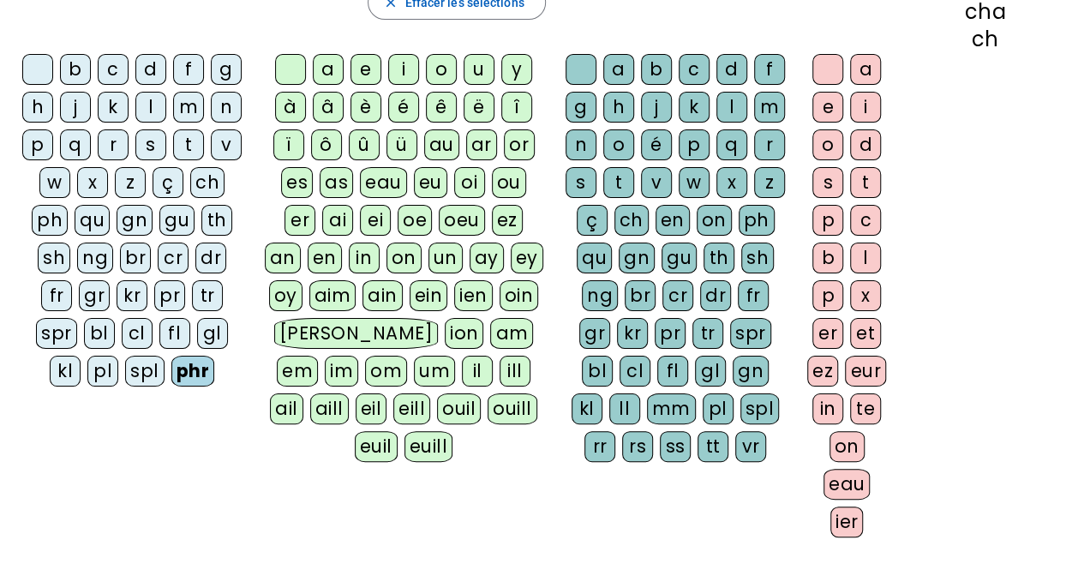
click at [328, 68] on div "a" at bounding box center [328, 69] width 31 height 31
click at [581, 176] on div "s" at bounding box center [581, 182] width 31 height 31
click at [831, 98] on div "e" at bounding box center [827, 107] width 31 height 31
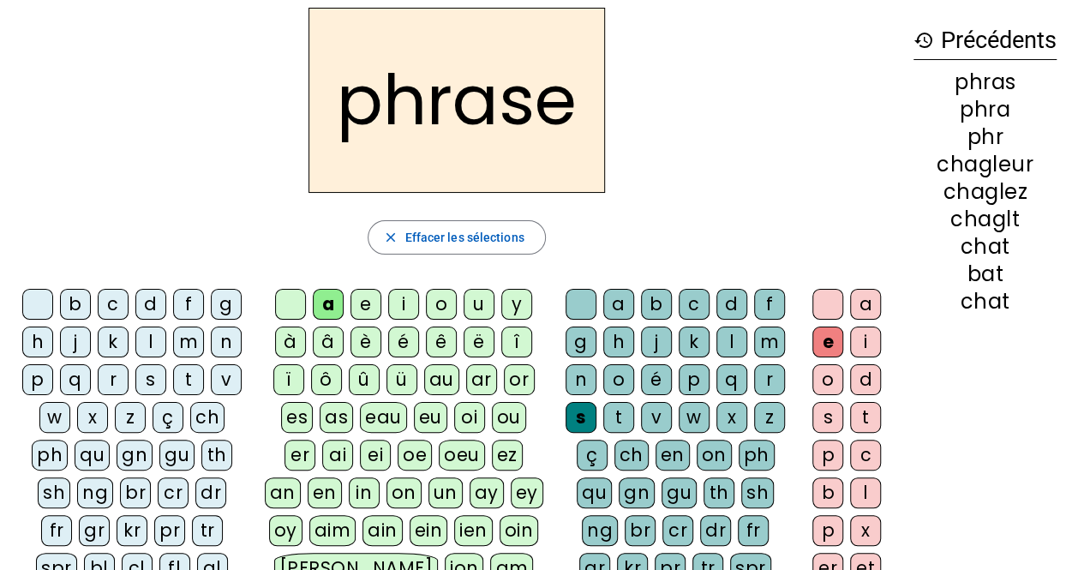
scroll to position [73, 0]
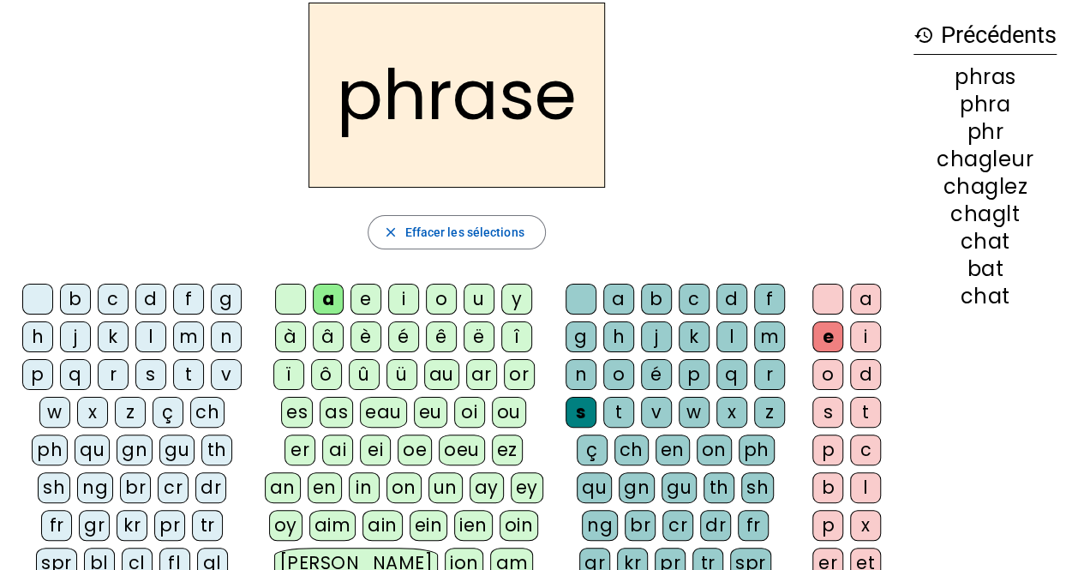
click at [831, 330] on div "e" at bounding box center [827, 336] width 31 height 31
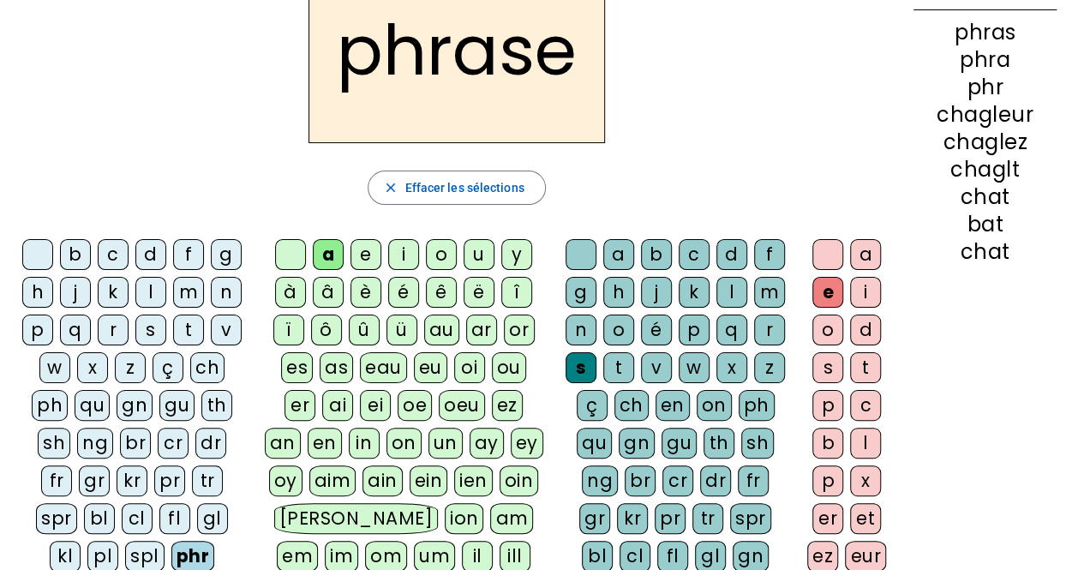
scroll to position [0, 0]
